Goal: Task Accomplishment & Management: Use online tool/utility

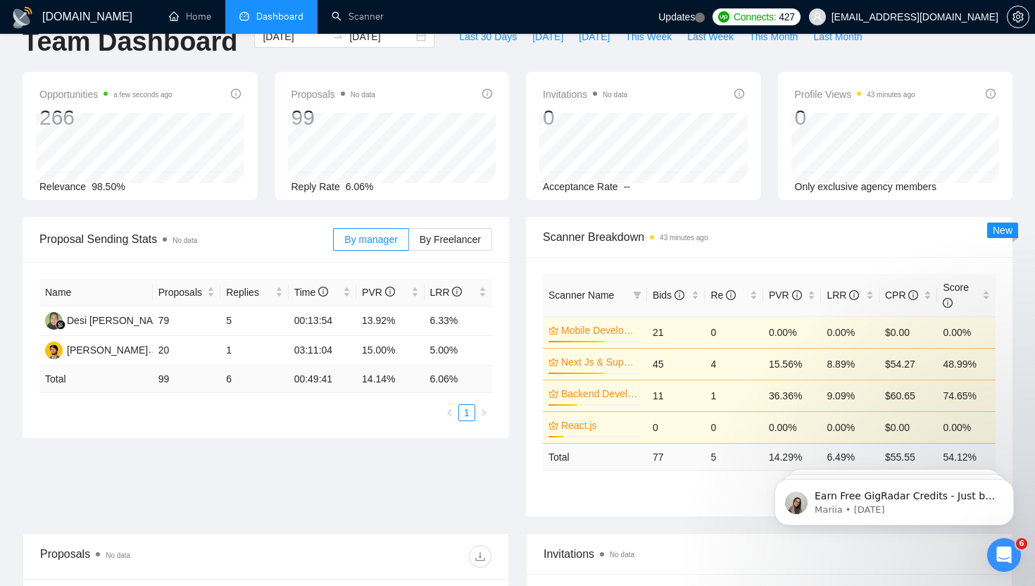
click at [325, 510] on div "Proposal Sending Stats No data By manager By Freelancer Name Proposals Replies …" at bounding box center [517, 375] width 1006 height 316
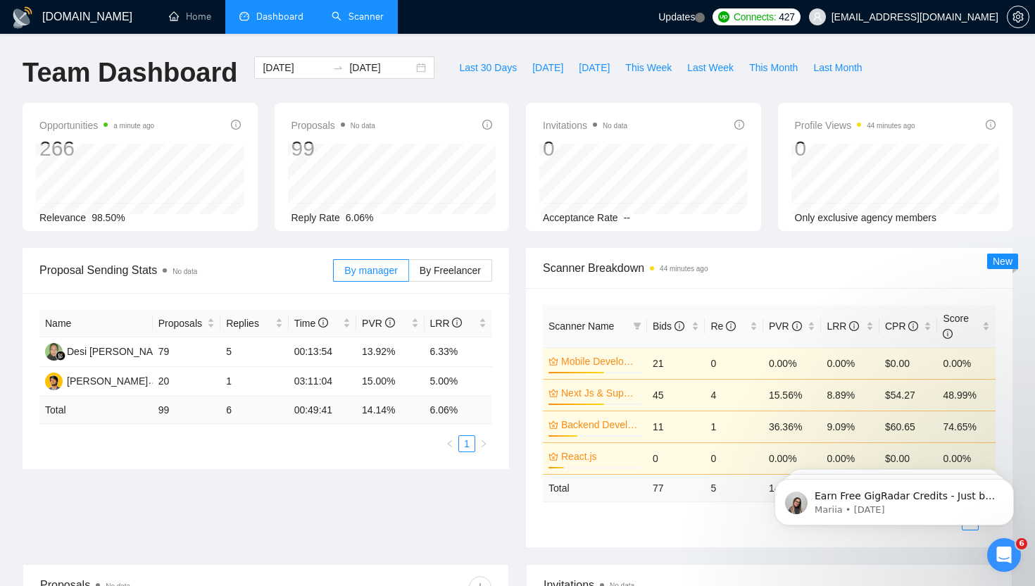
click at [376, 15] on link "Scanner" at bounding box center [357, 17] width 52 height 12
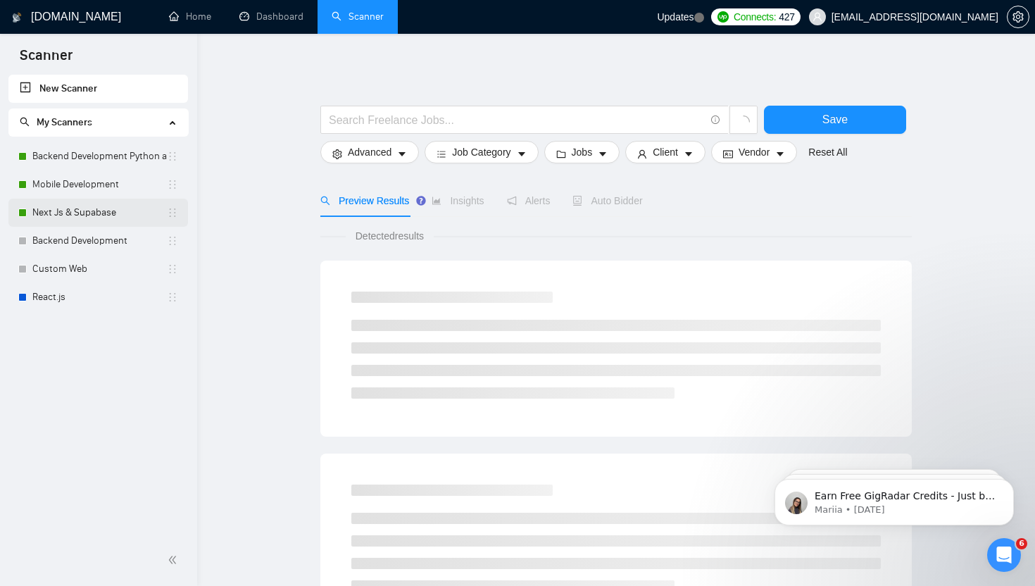
click at [90, 211] on link "Next Js & Supabase" at bounding box center [99, 212] width 134 height 28
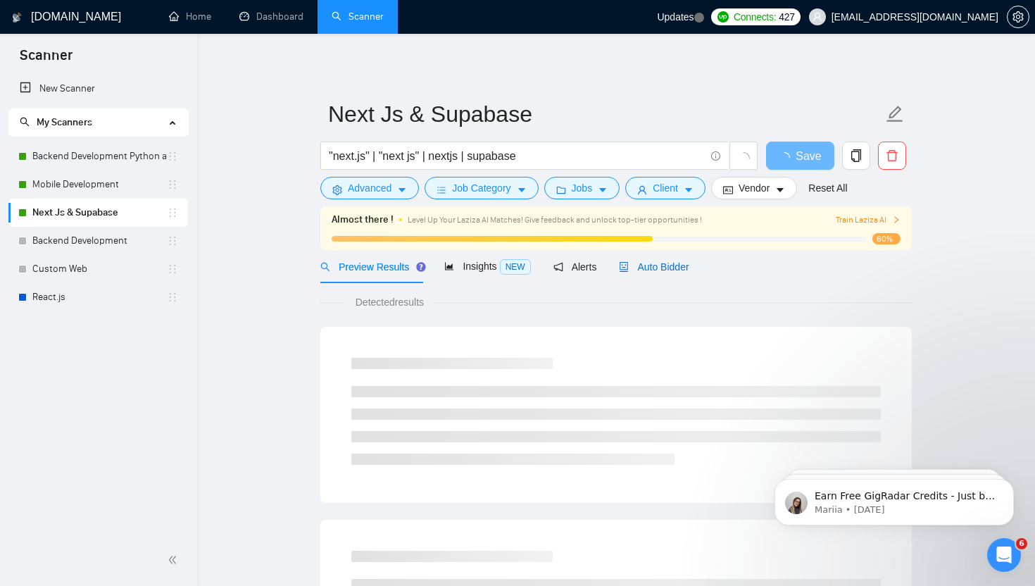
click at [665, 265] on span "Auto Bidder" at bounding box center [654, 266] width 70 height 11
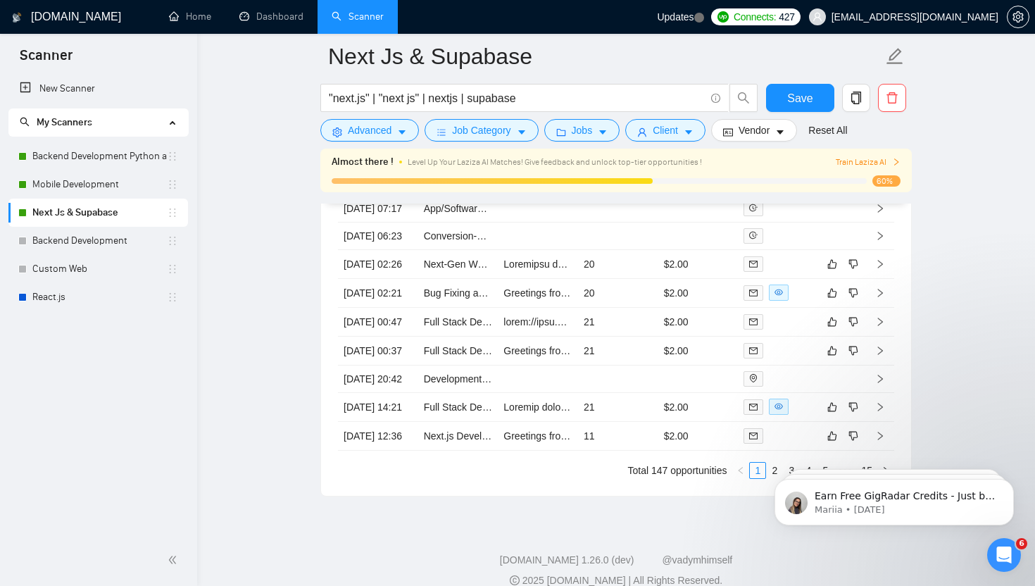
scroll to position [3921, 0]
click at [633, 310] on td "20" at bounding box center [618, 295] width 80 height 29
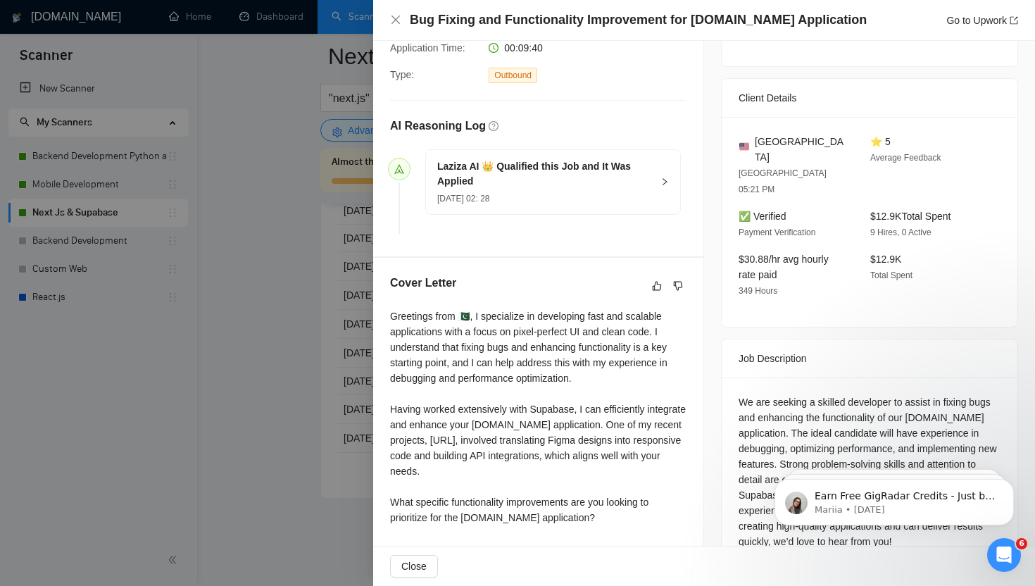
scroll to position [318, 0]
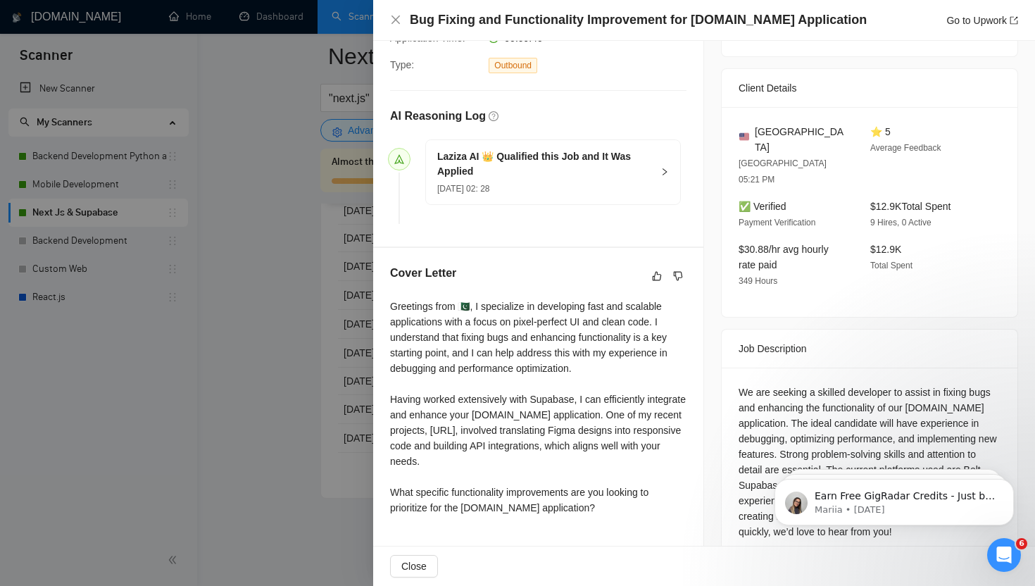
click at [316, 334] on div at bounding box center [517, 293] width 1035 height 586
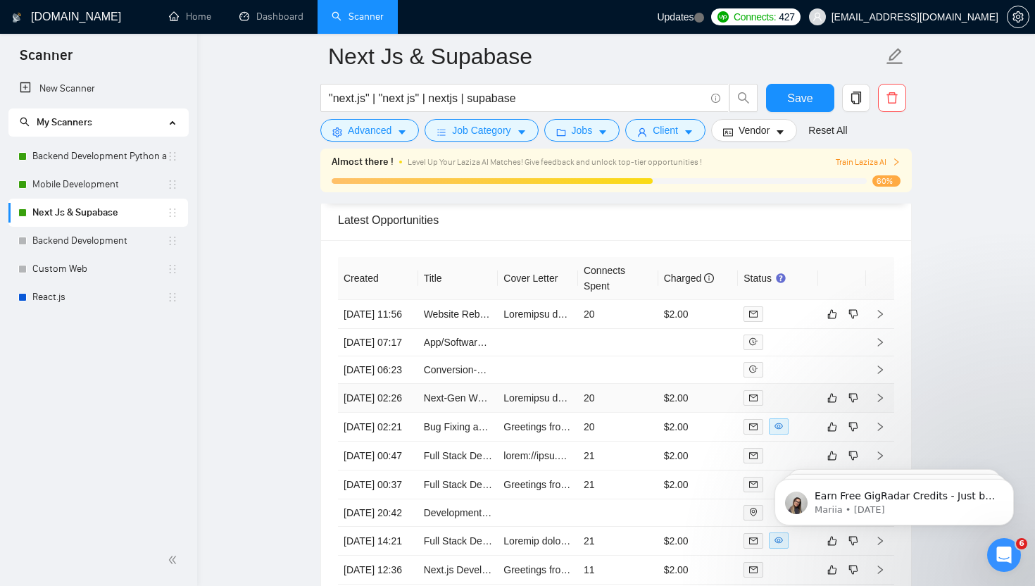
scroll to position [3787, 0]
click at [489, 331] on td "Website Rebuild with Next.js and Contentful CMS" at bounding box center [458, 316] width 80 height 29
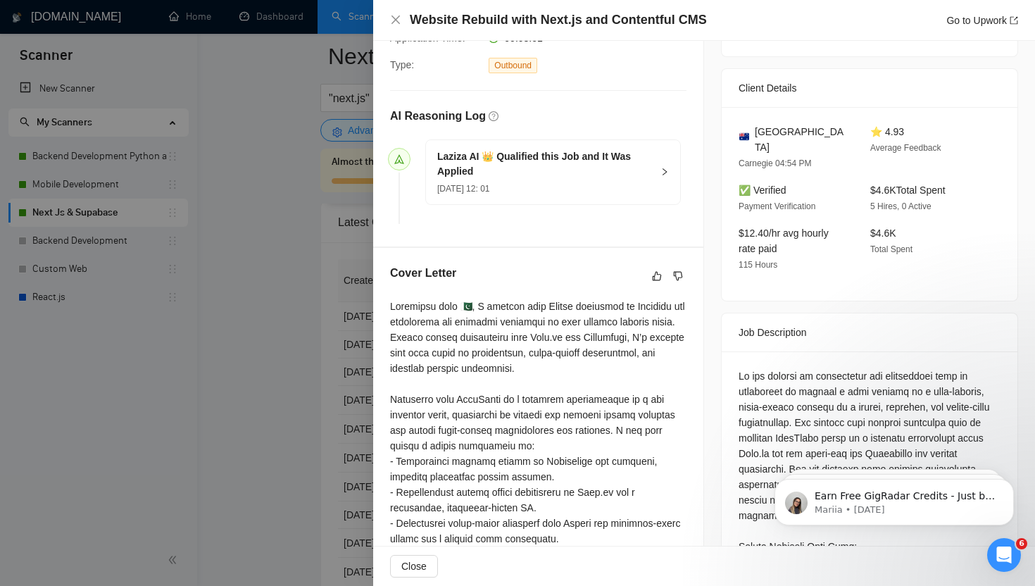
click at [232, 243] on div at bounding box center [517, 293] width 1035 height 586
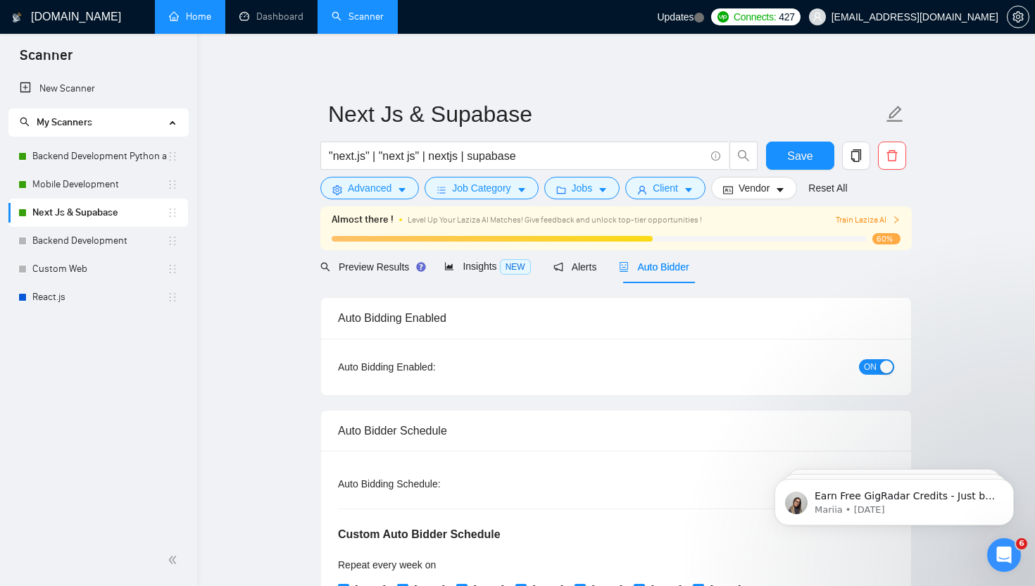
click at [189, 14] on link "Home" at bounding box center [190, 17] width 42 height 12
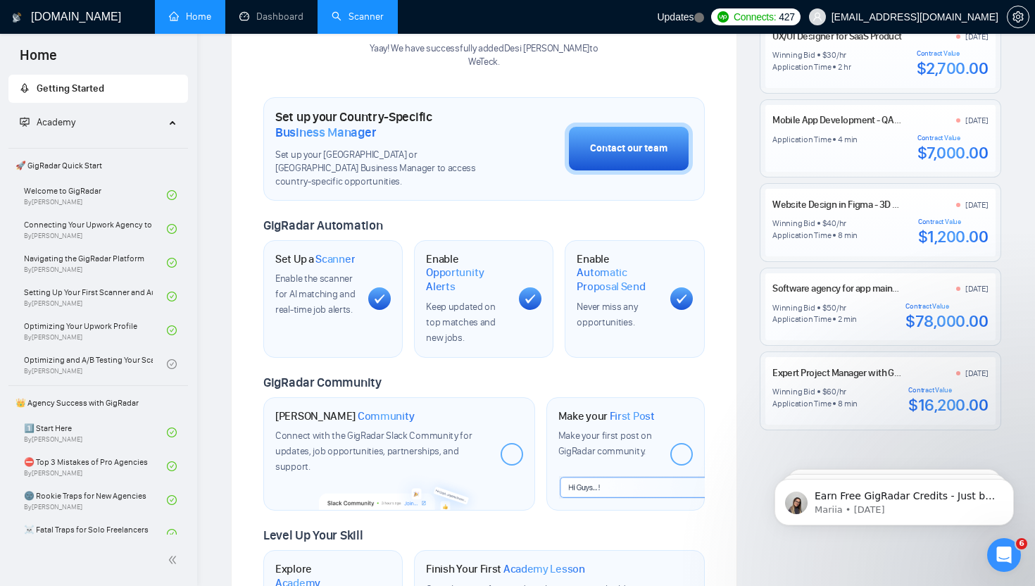
scroll to position [364, 0]
